Goal: Task Accomplishment & Management: Manage account settings

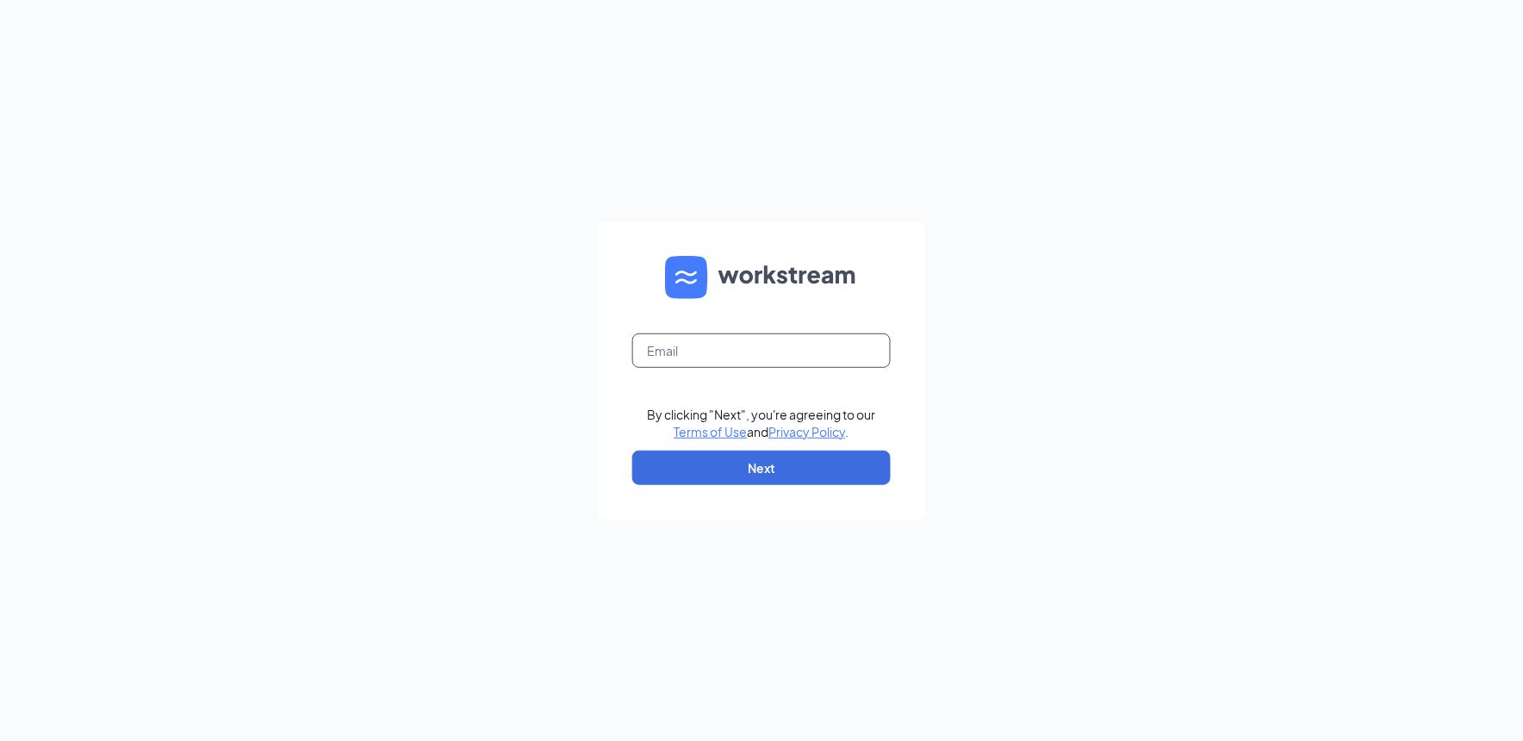
click at [736, 351] on input "text" at bounding box center [761, 350] width 258 height 34
type input "kcconley@zoomtown.com"
click at [746, 467] on button "Next" at bounding box center [761, 467] width 258 height 34
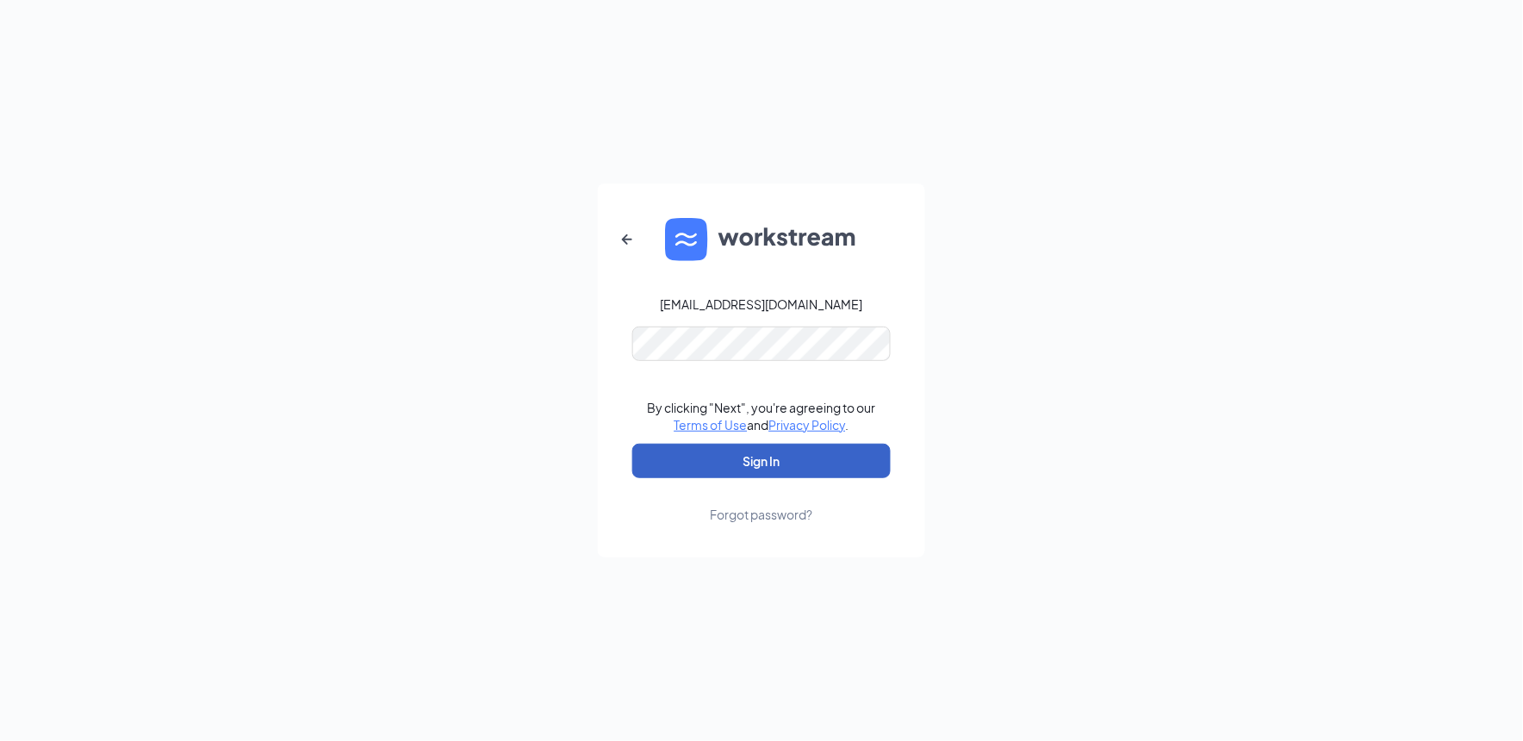
click at [778, 450] on button "Sign In" at bounding box center [761, 461] width 258 height 34
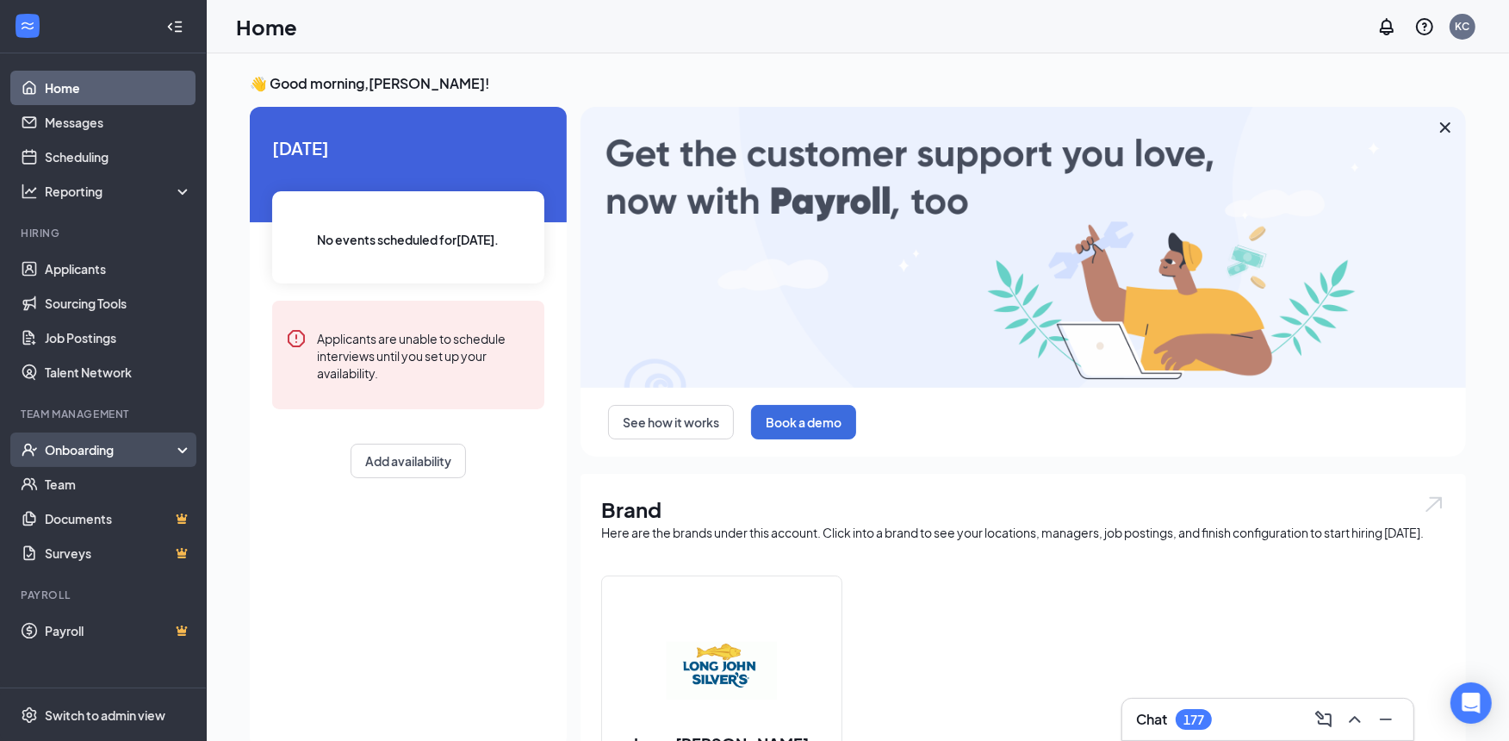
click at [100, 450] on div "Onboarding" at bounding box center [111, 449] width 133 height 17
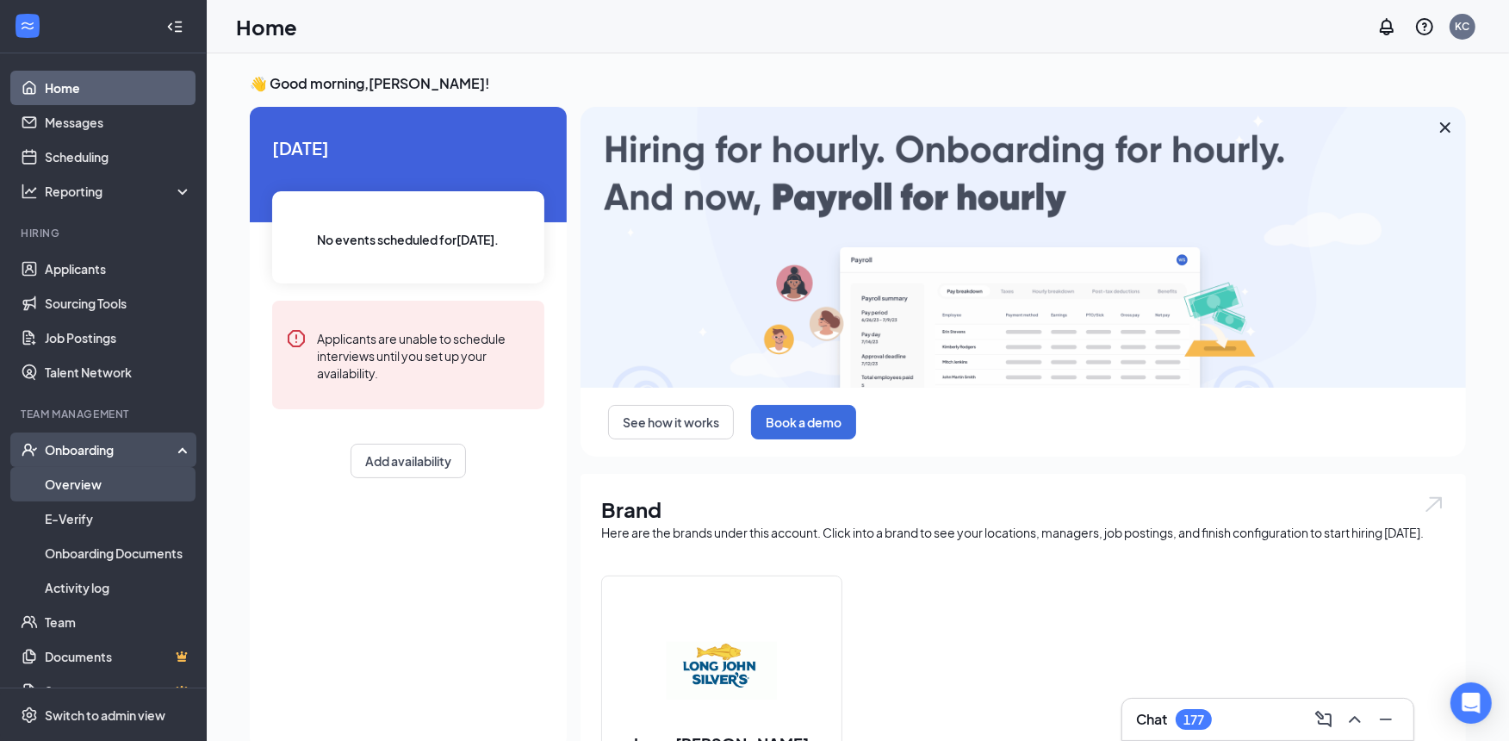
click at [86, 479] on link "Overview" at bounding box center [118, 484] width 147 height 34
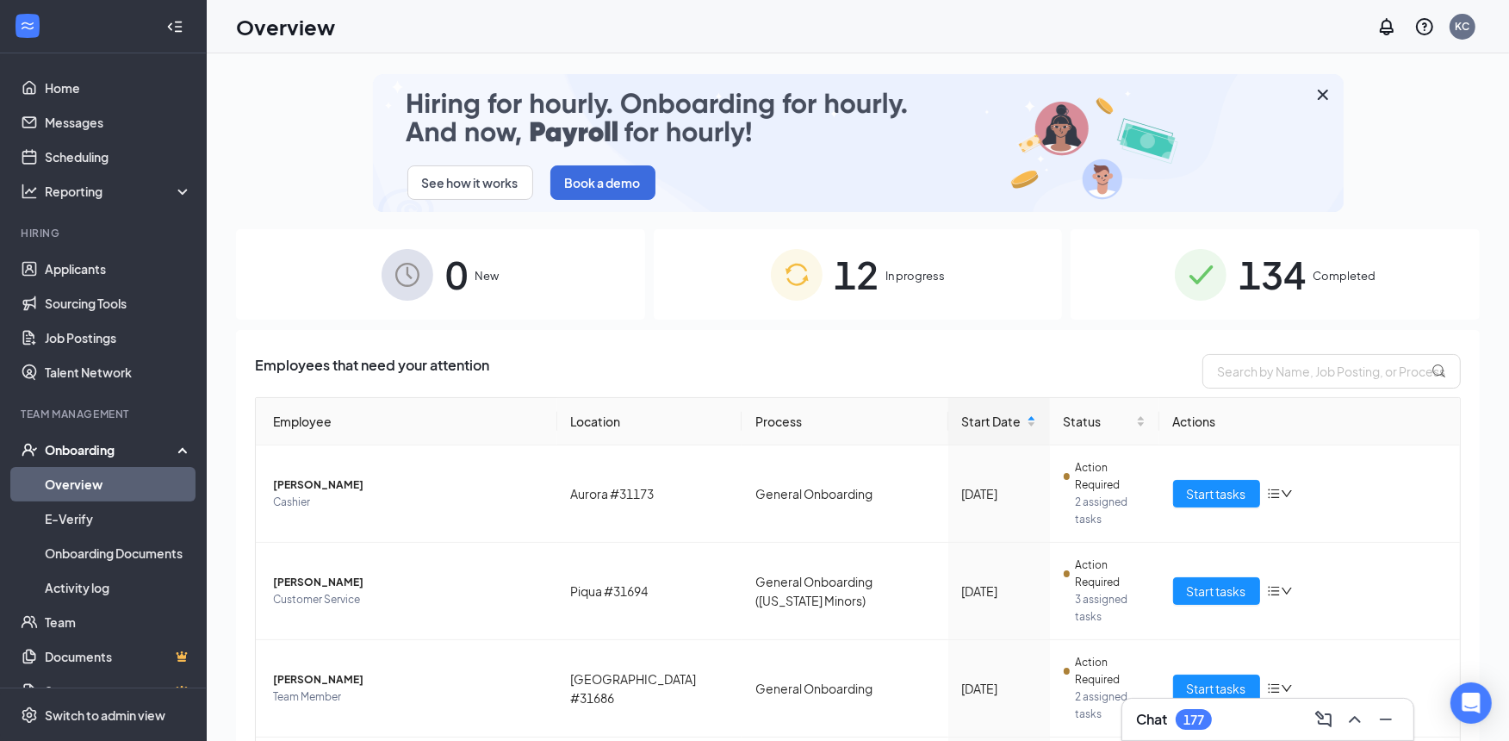
click at [1342, 274] on span "Completed" at bounding box center [1344, 275] width 63 height 17
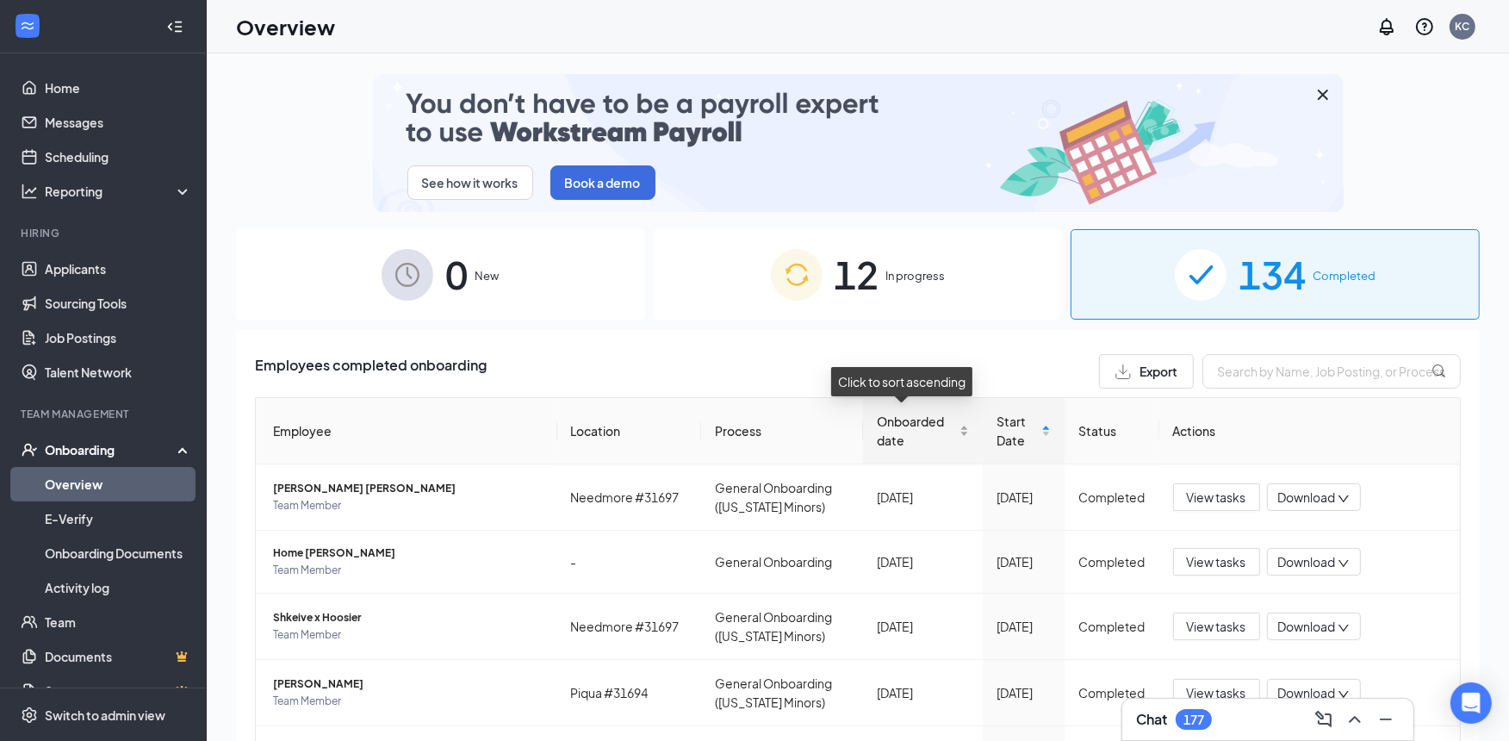
click at [946, 432] on div "Onboarded date" at bounding box center [923, 431] width 92 height 38
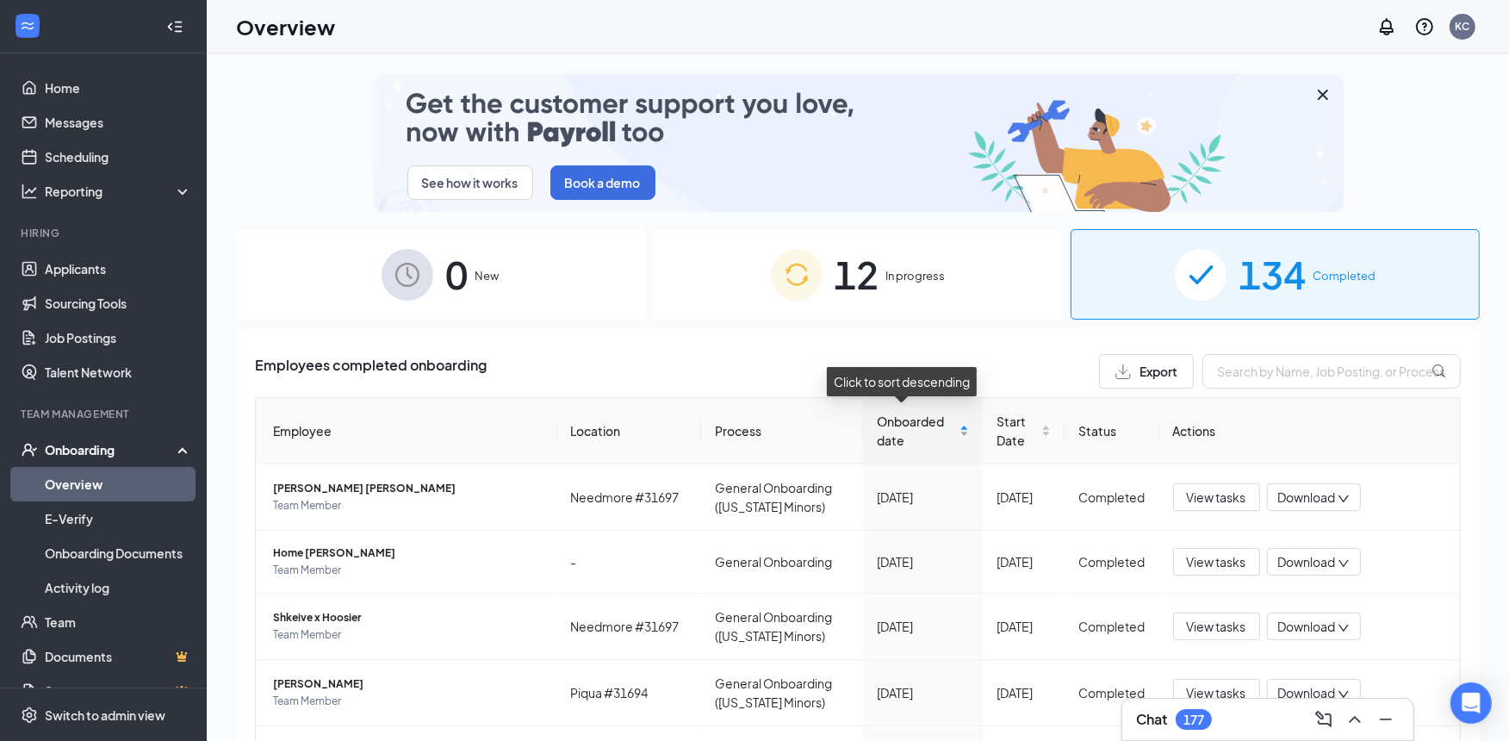
click at [946, 432] on div "Onboarded date" at bounding box center [923, 431] width 92 height 38
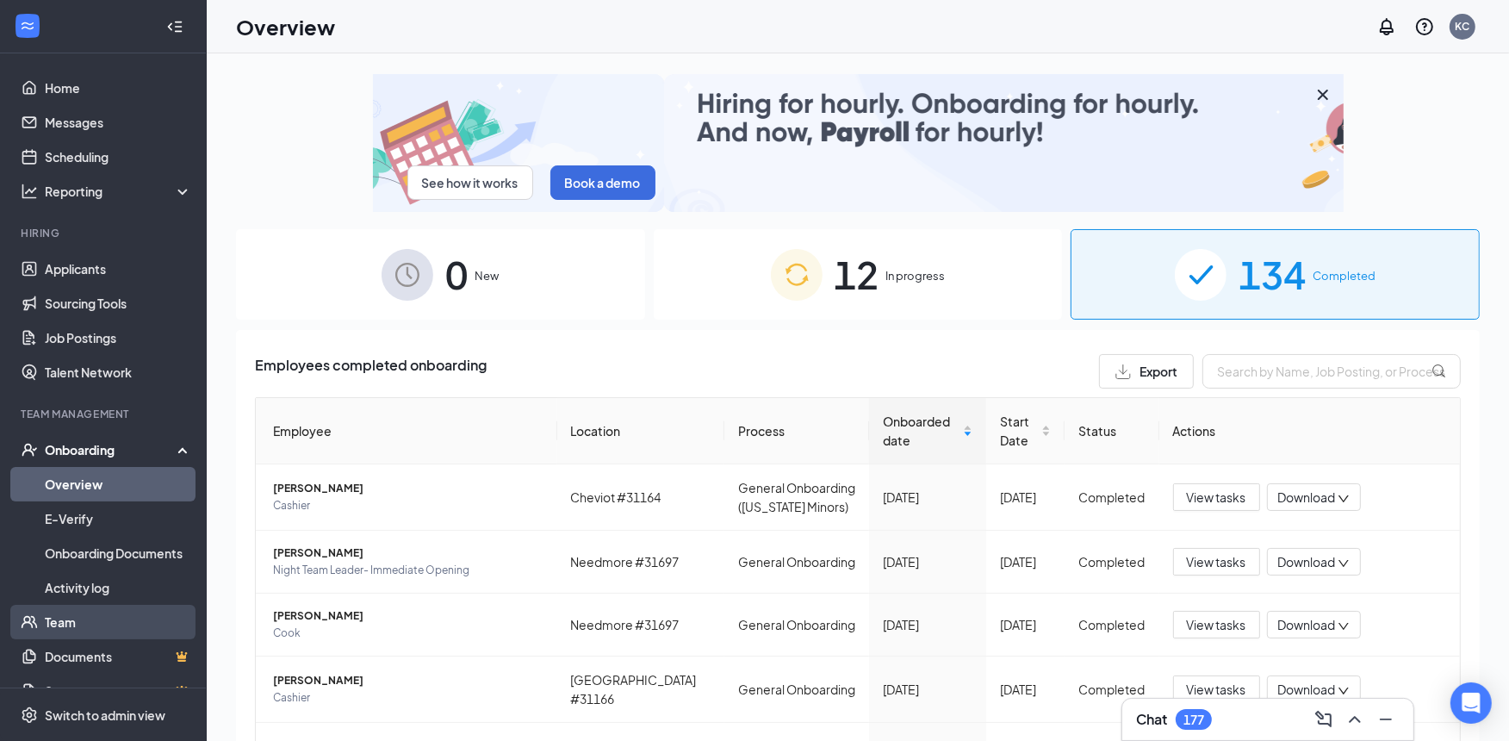
click at [54, 616] on link "Team" at bounding box center [118, 622] width 147 height 34
